Goal: Check status: Check status

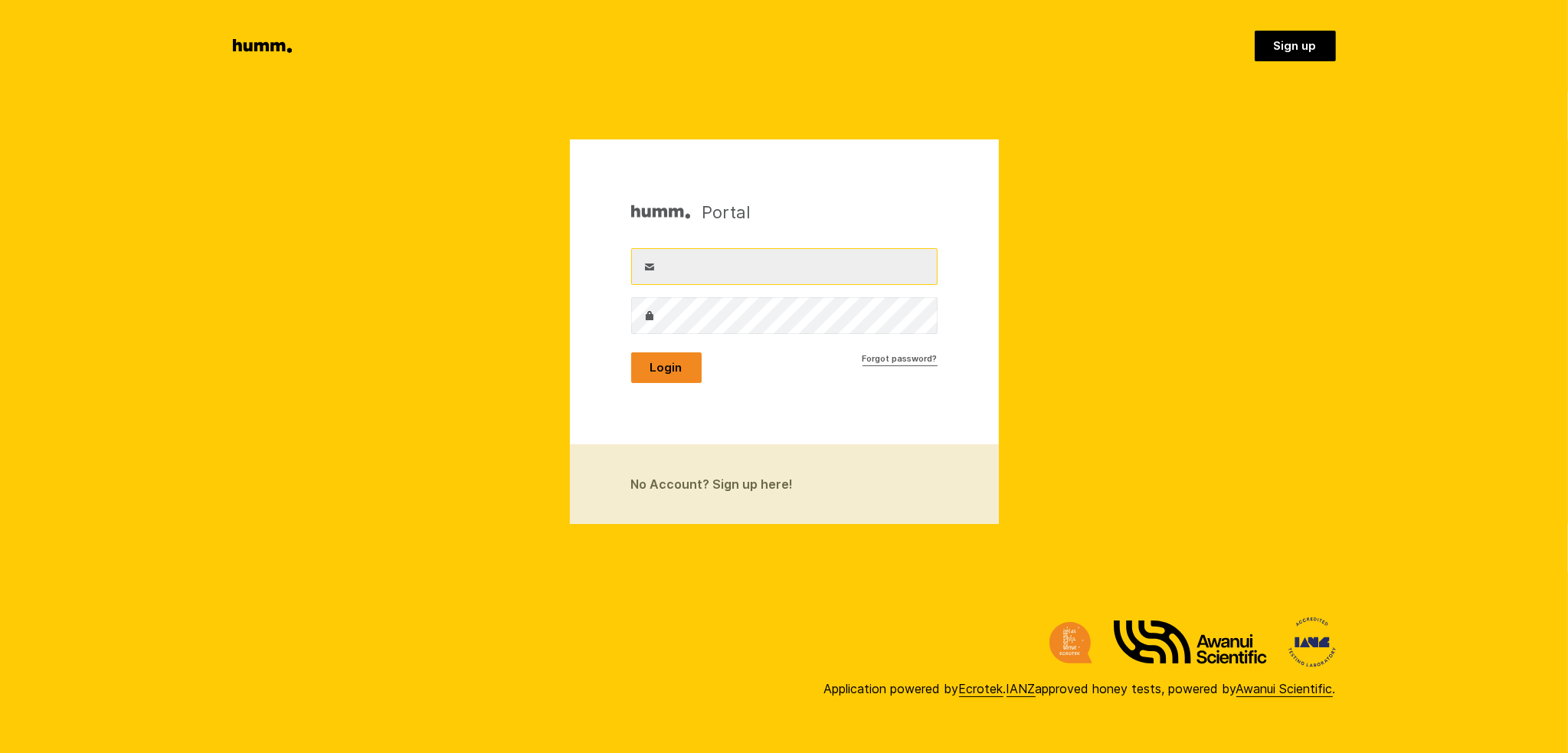
type input "office@heathstock.co.nz"
click at [663, 367] on button "Login" at bounding box center [666, 367] width 70 height 31
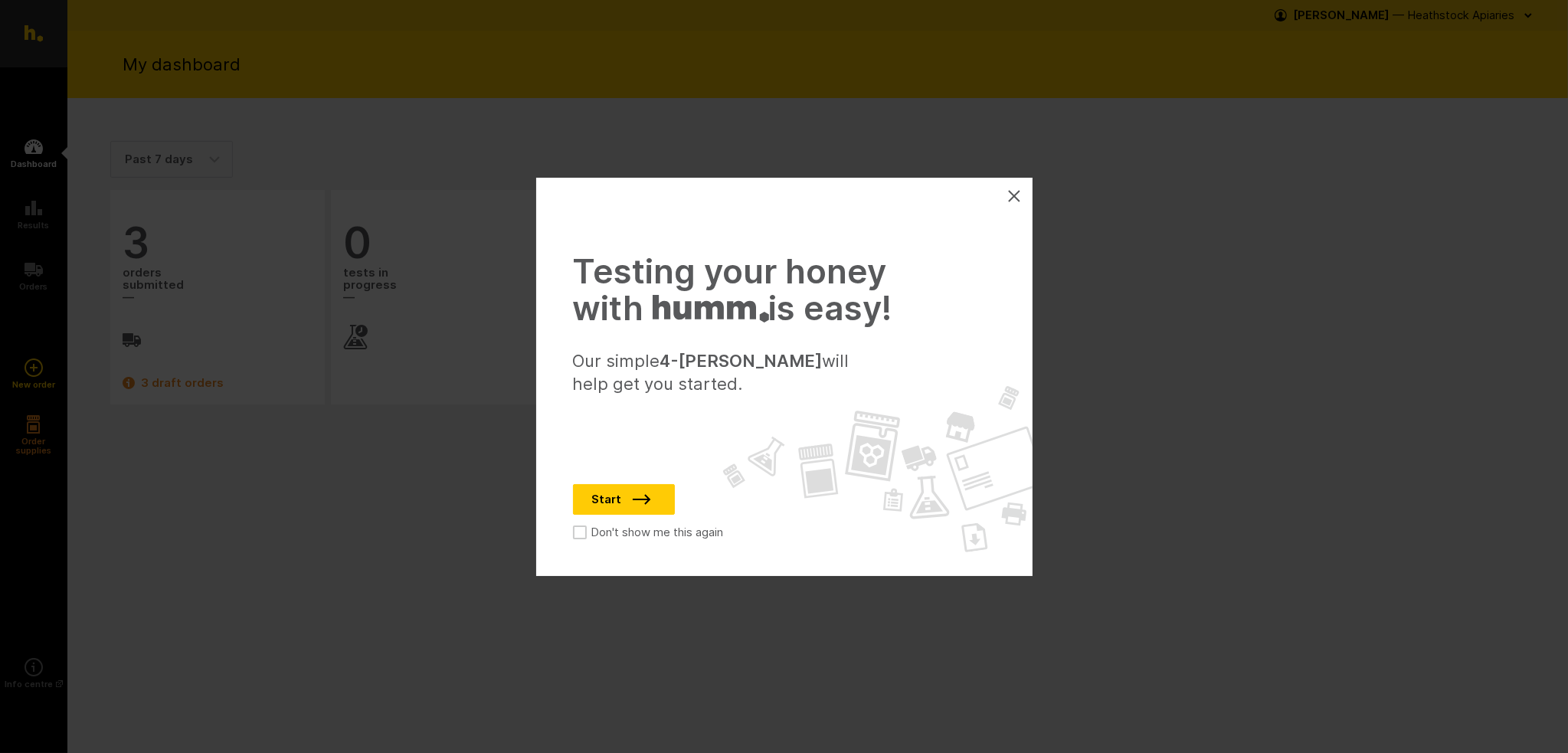
click at [1016, 195] on icon at bounding box center [1014, 195] width 12 height 12
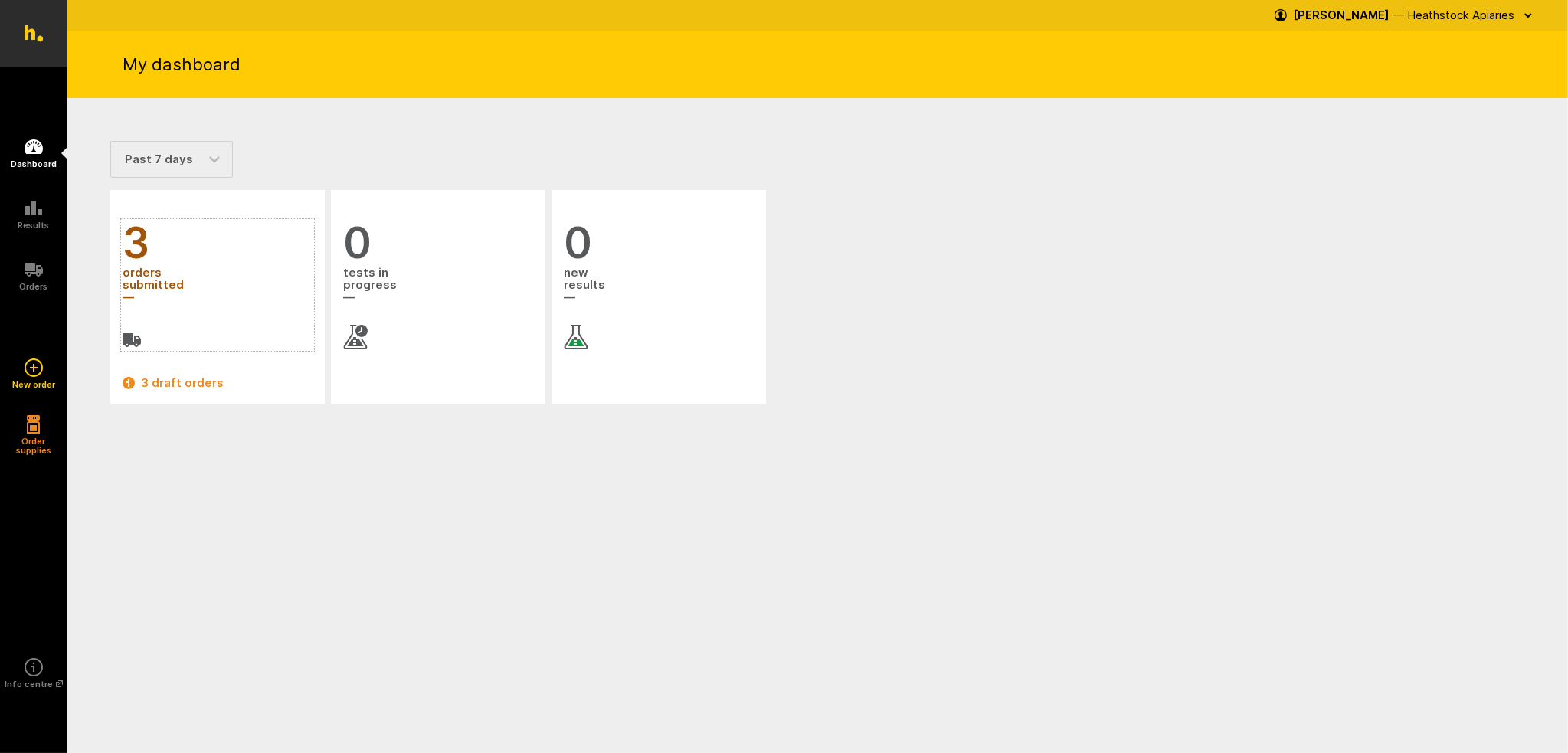
click at [153, 278] on span "orders submitted" at bounding box center [218, 286] width 190 height 41
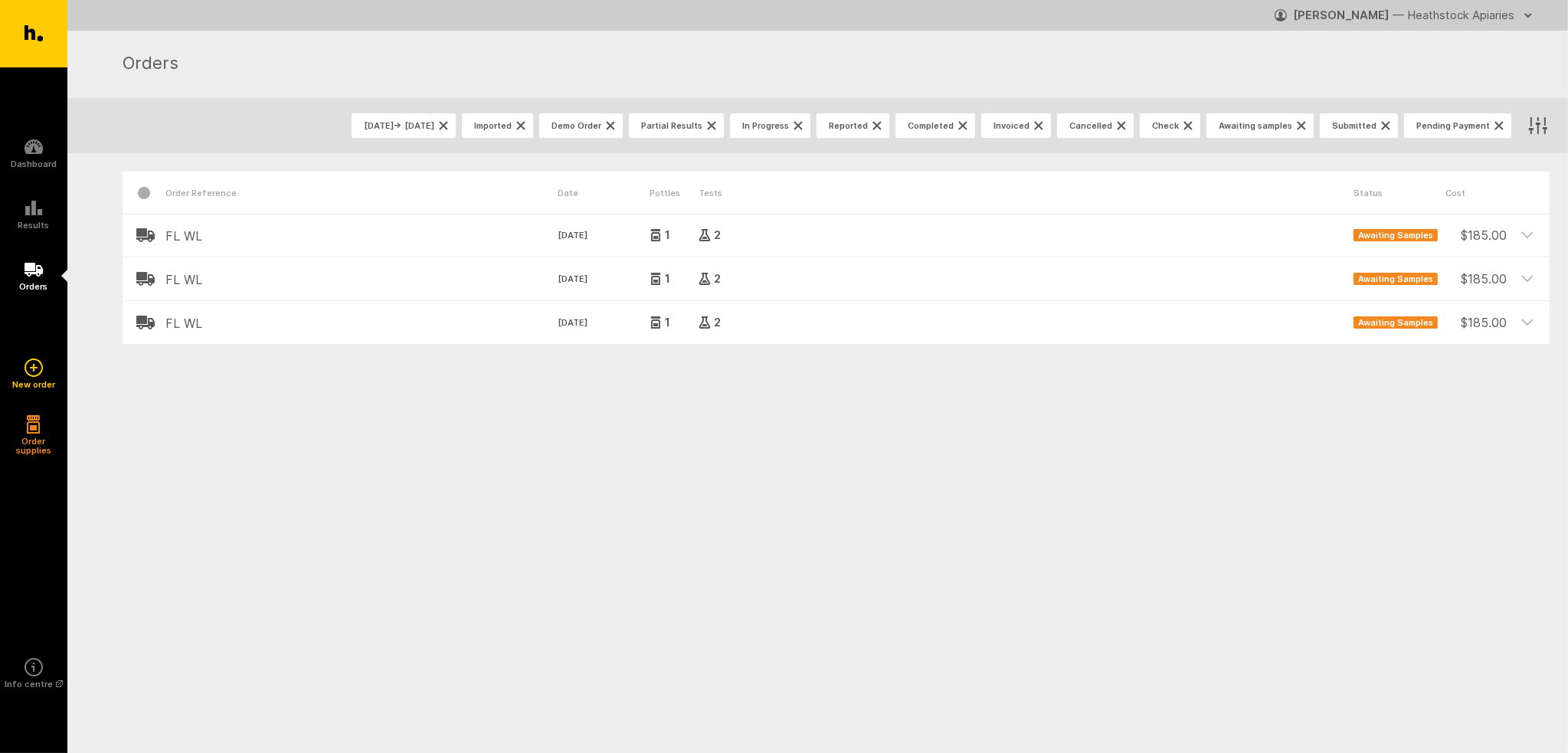
click at [381, 461] on html "Ecrotek Honey Testing Dashboard Results Orders" at bounding box center [784, 230] width 1568 height 461
